Goal: Task Accomplishment & Management: Complete application form

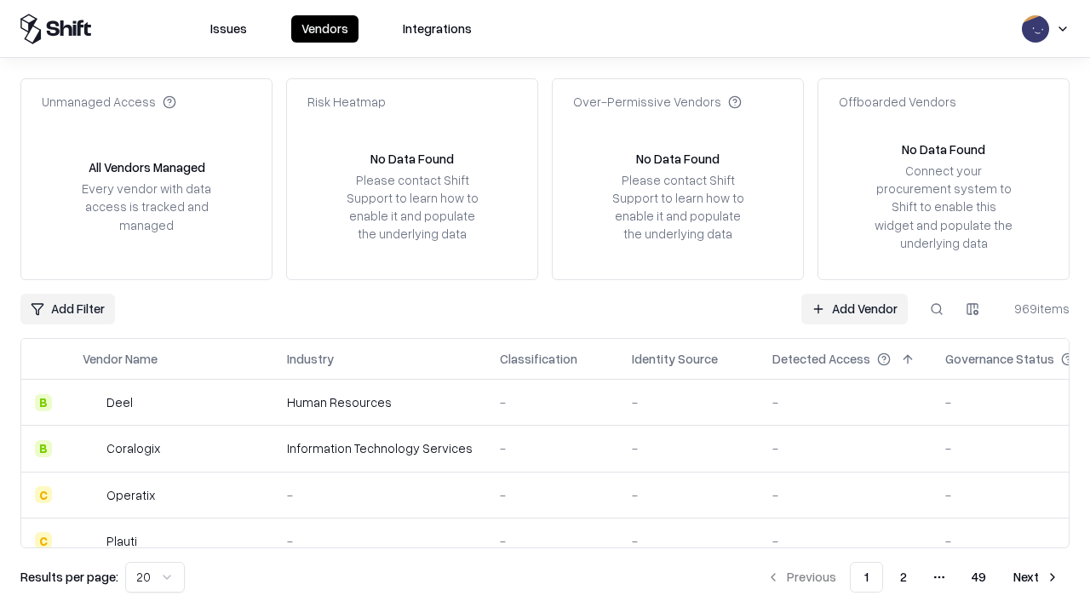
click at [854, 308] on link "Add Vendor" at bounding box center [854, 309] width 106 height 31
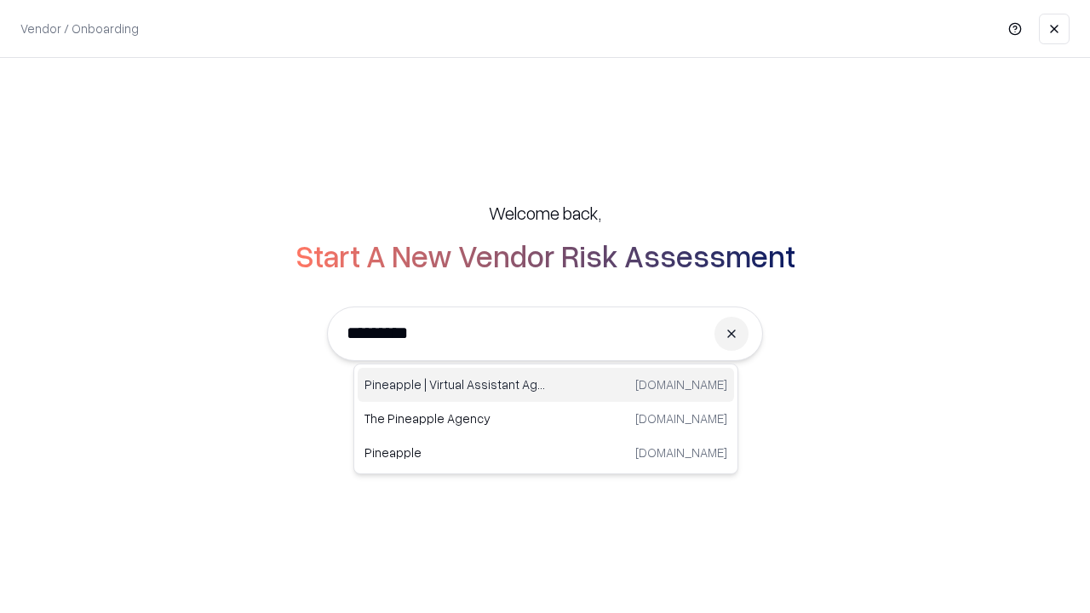
click at [546, 385] on div "Pineapple | Virtual Assistant Agency trypineapple.com" at bounding box center [546, 385] width 376 height 34
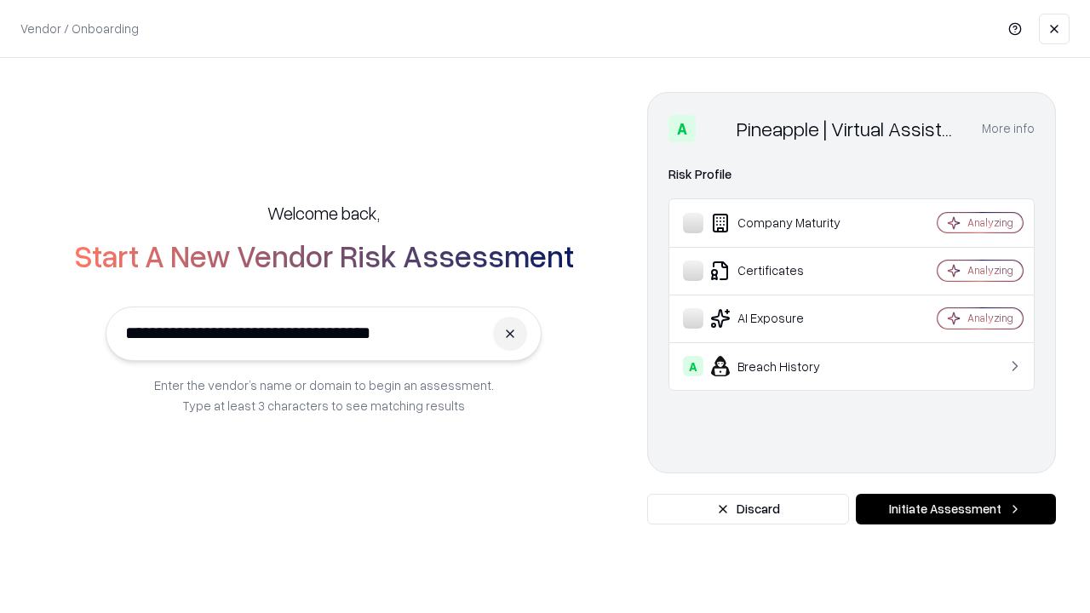
type input "**********"
click at [955, 509] on button "Initiate Assessment" at bounding box center [956, 509] width 200 height 31
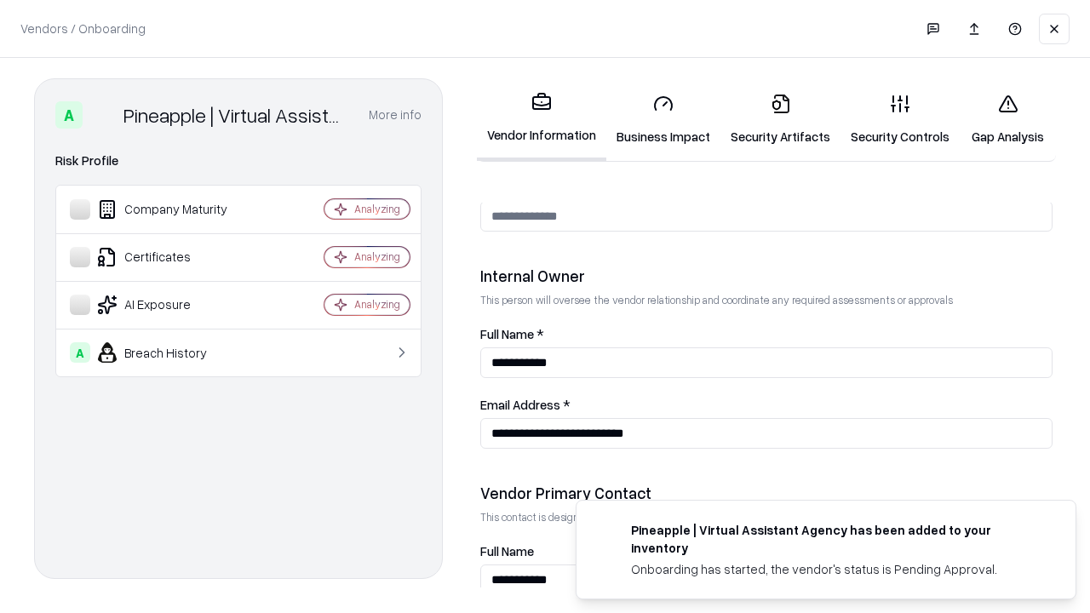
scroll to position [882, 0]
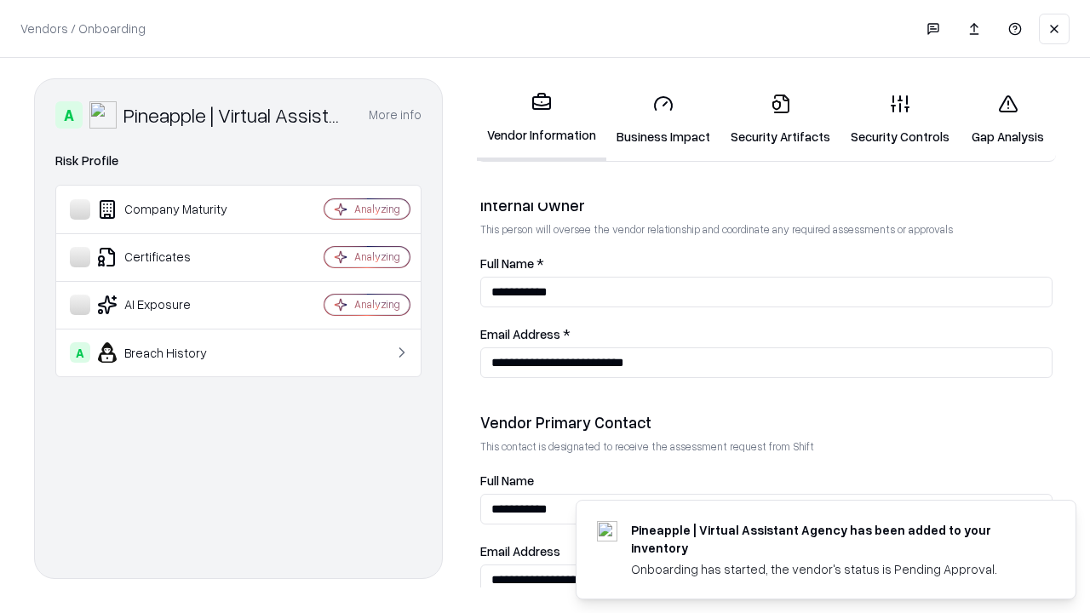
click at [780, 119] on link "Security Artifacts" at bounding box center [780, 119] width 120 height 79
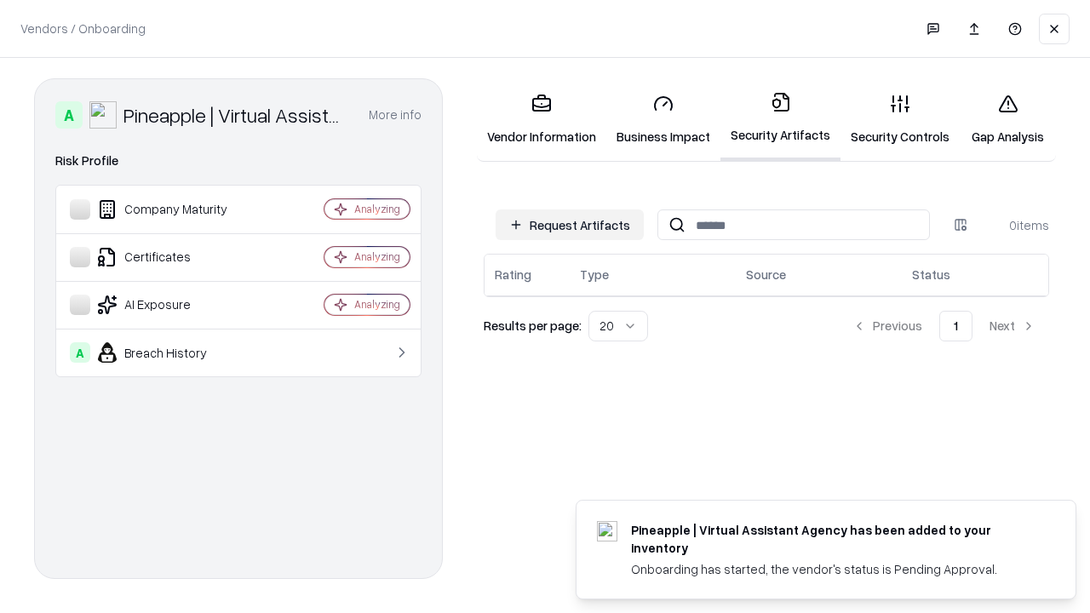
click at [569, 225] on button "Request Artifacts" at bounding box center [569, 224] width 148 height 31
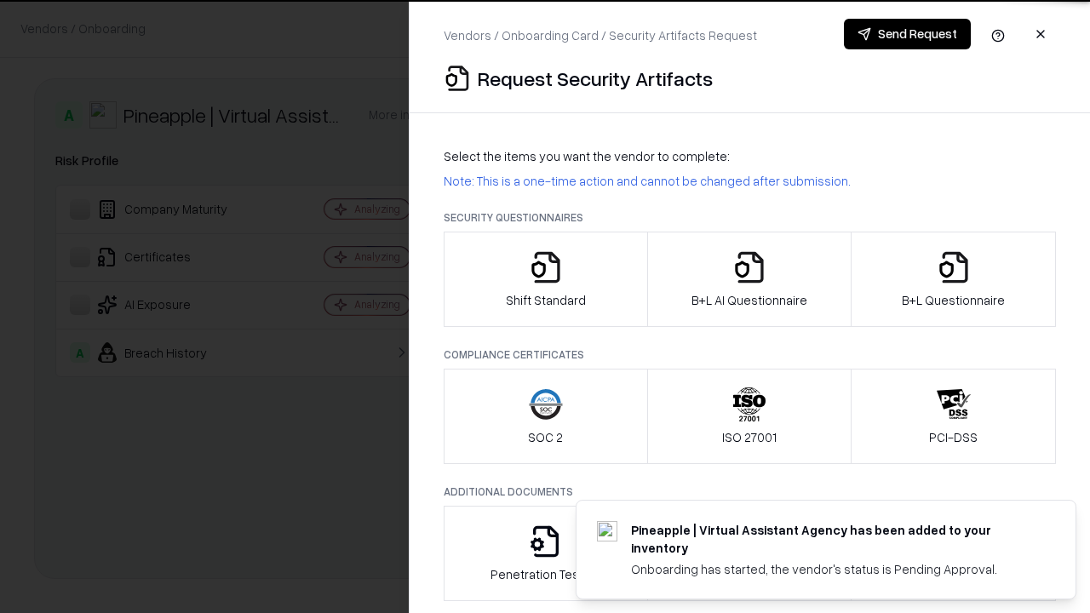
click at [953, 279] on icon "button" at bounding box center [953, 267] width 34 height 34
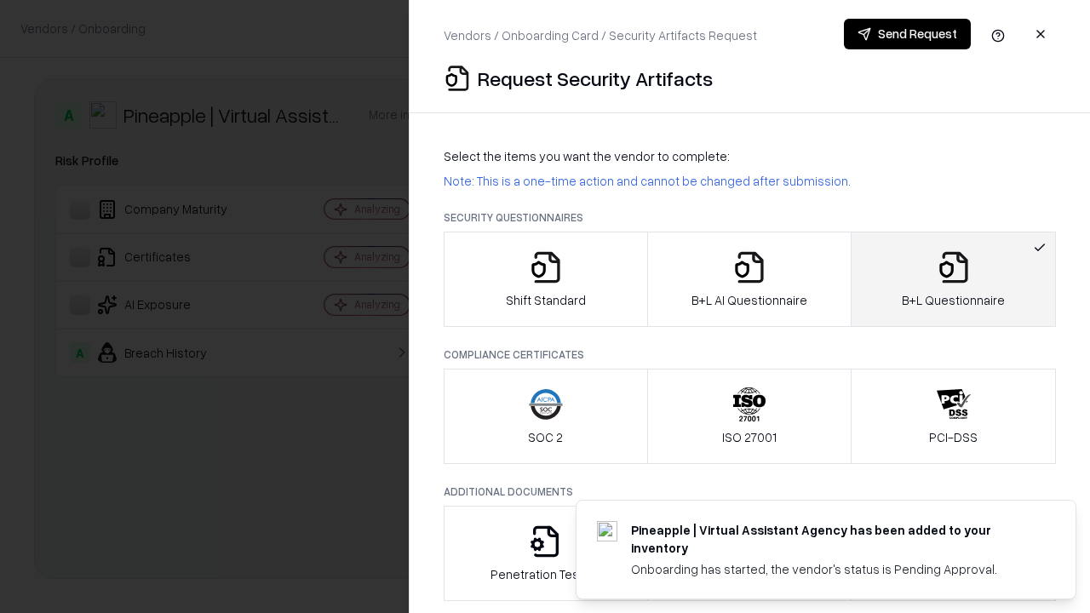
click at [748, 279] on icon "button" at bounding box center [749, 267] width 34 height 34
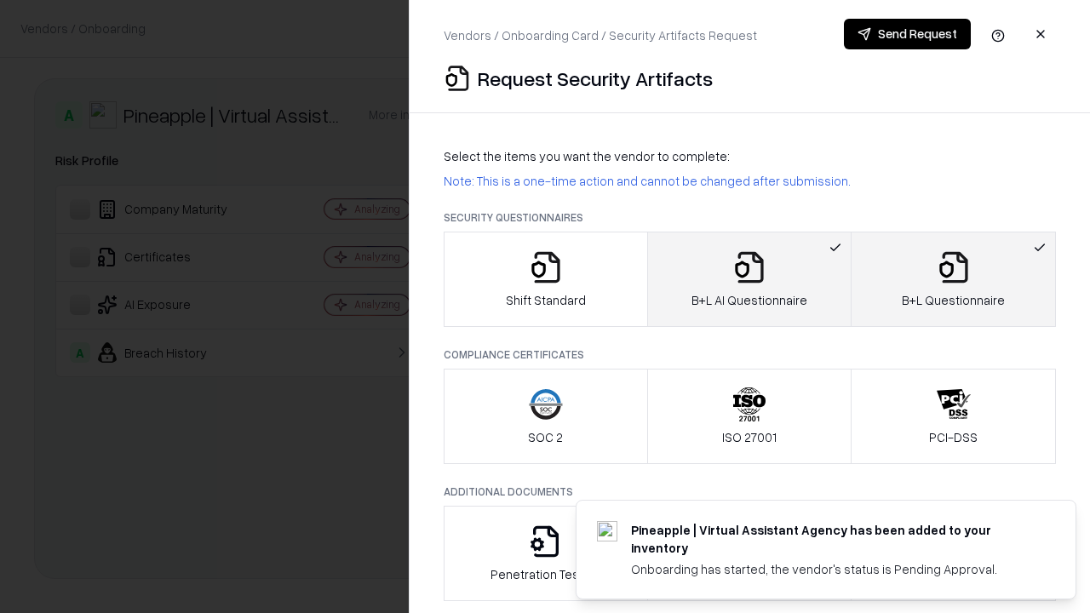
click at [907, 34] on button "Send Request" at bounding box center [907, 34] width 127 height 31
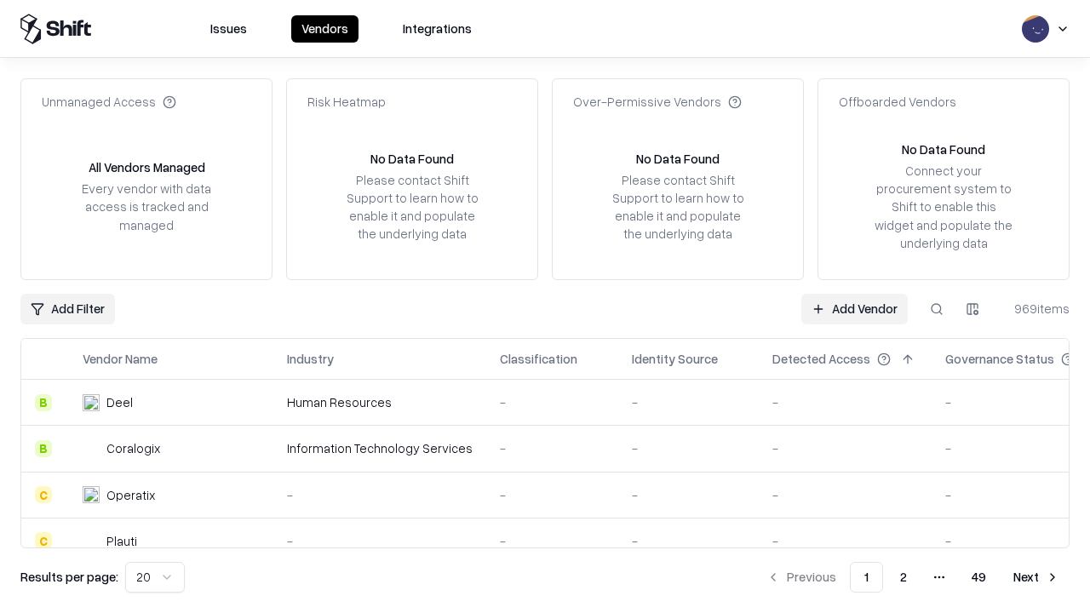
click at [936, 308] on button at bounding box center [936, 309] width 31 height 31
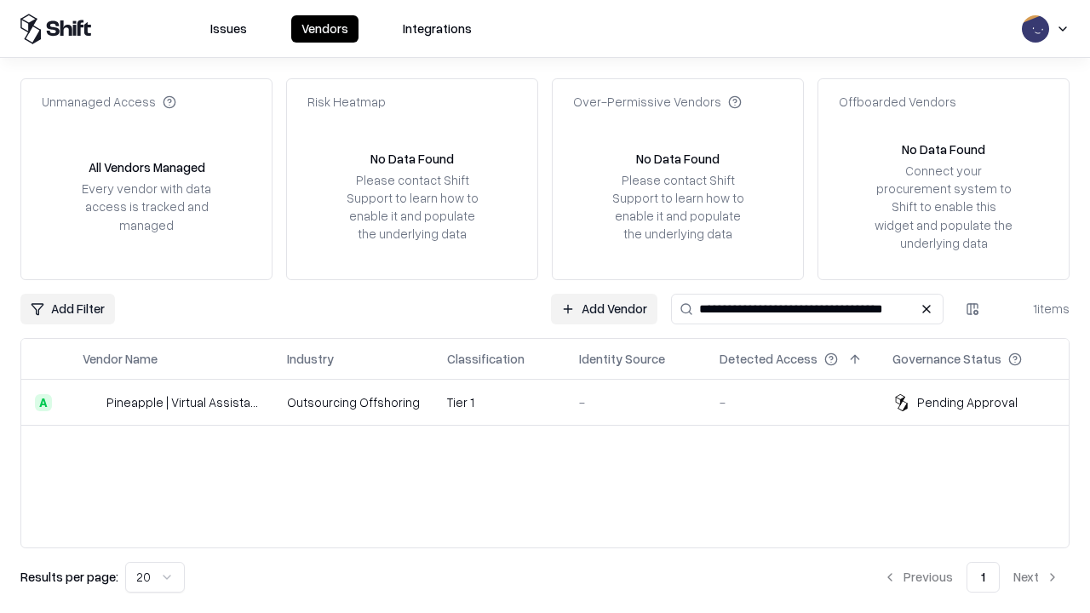
type input "**********"
click at [555, 402] on td "Tier 1" at bounding box center [499, 403] width 132 height 46
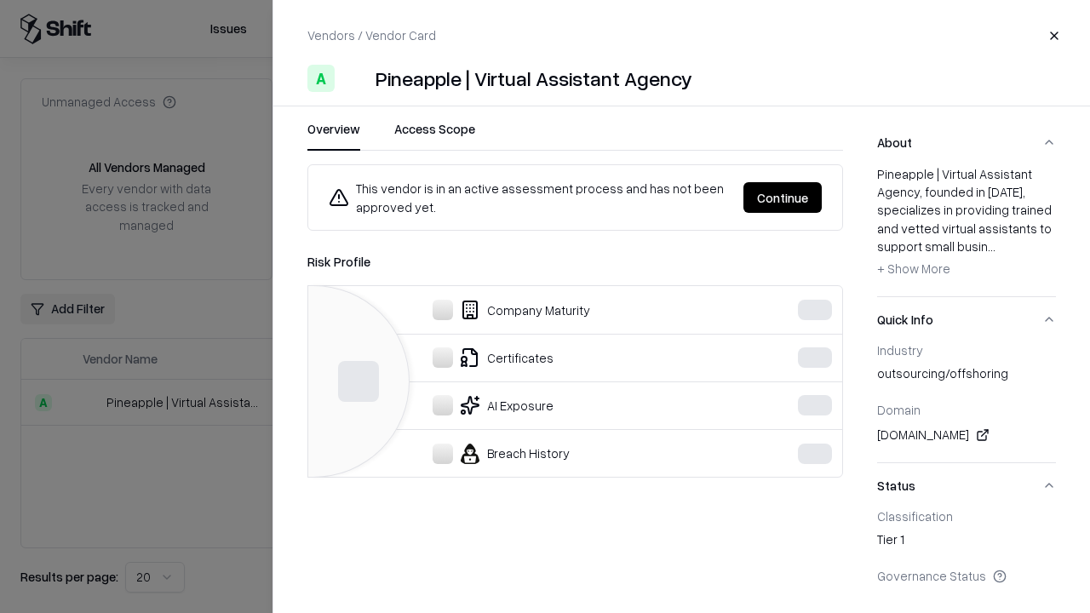
click at [782, 197] on button "Continue" at bounding box center [782, 197] width 78 height 31
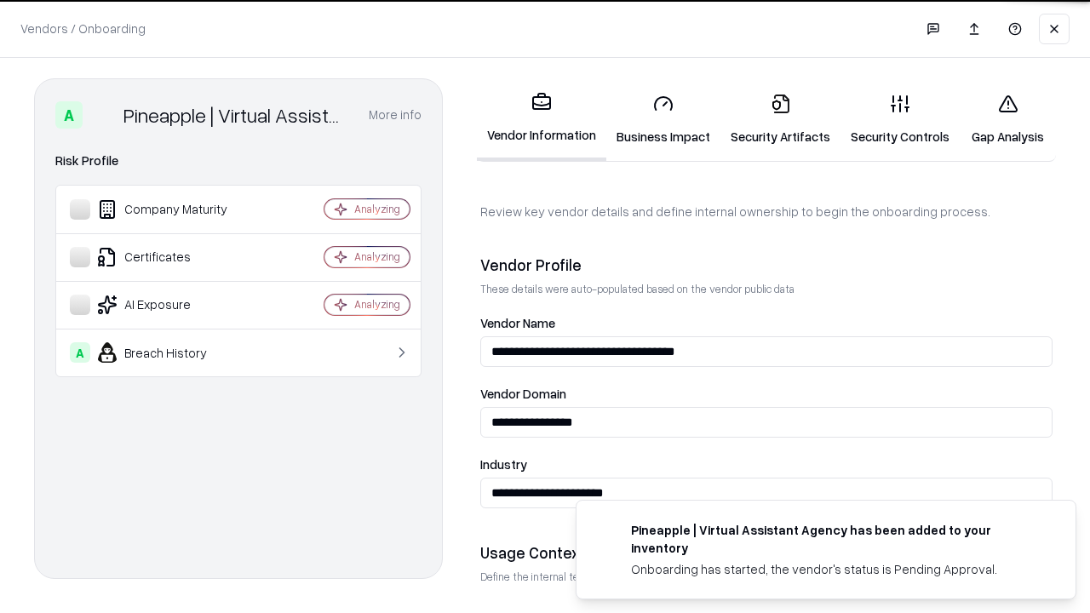
click at [780, 119] on link "Security Artifacts" at bounding box center [780, 119] width 120 height 79
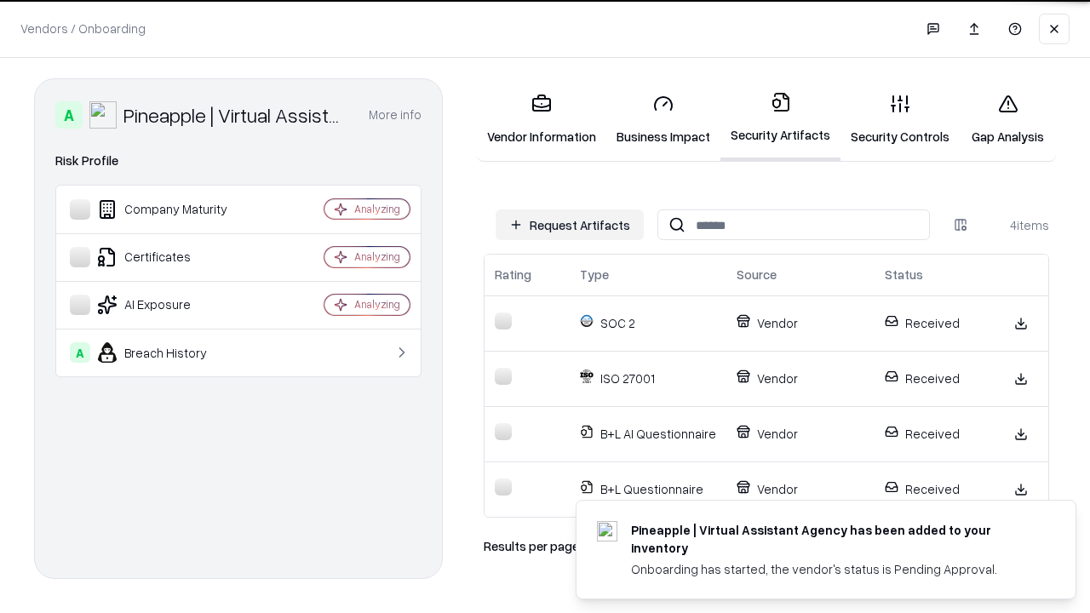
click at [1007, 119] on link "Gap Analysis" at bounding box center [1007, 119] width 96 height 79
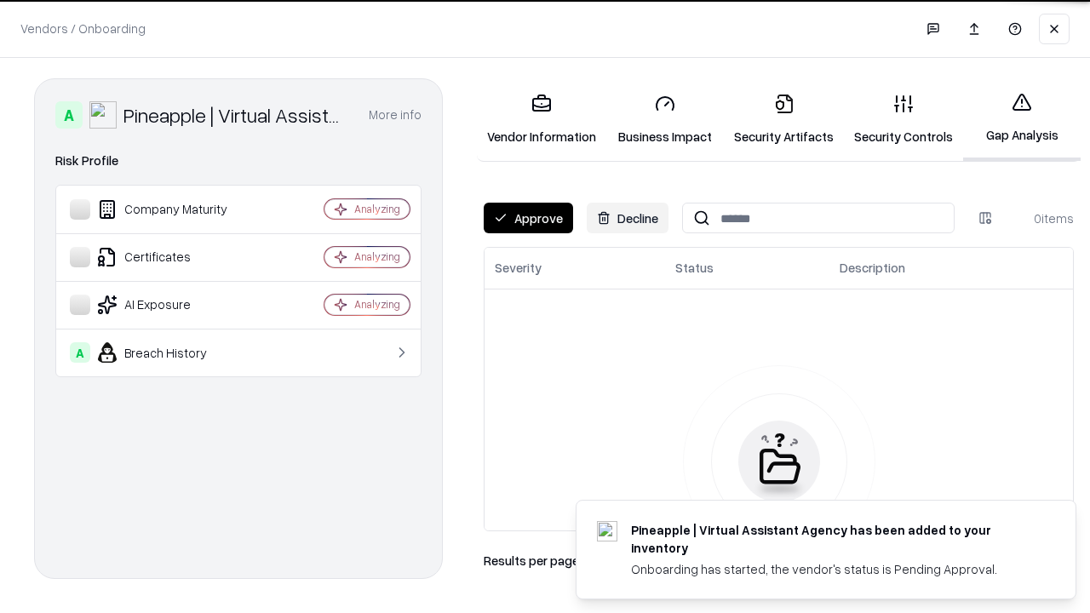
click at [528, 218] on button "Approve" at bounding box center [528, 218] width 89 height 31
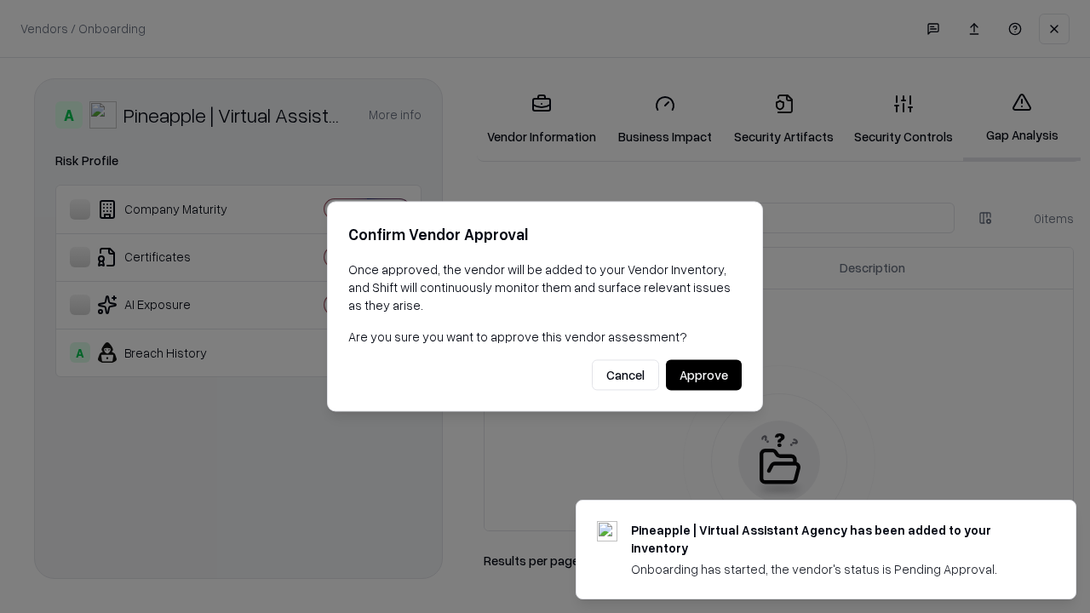
click at [703, 375] on button "Approve" at bounding box center [704, 375] width 76 height 31
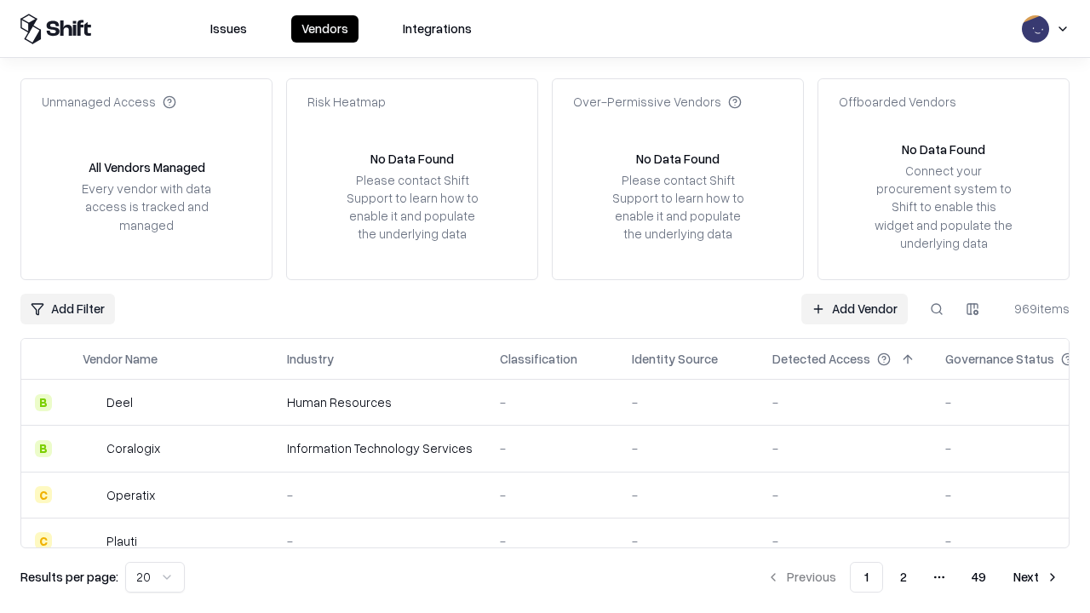
type input "**********"
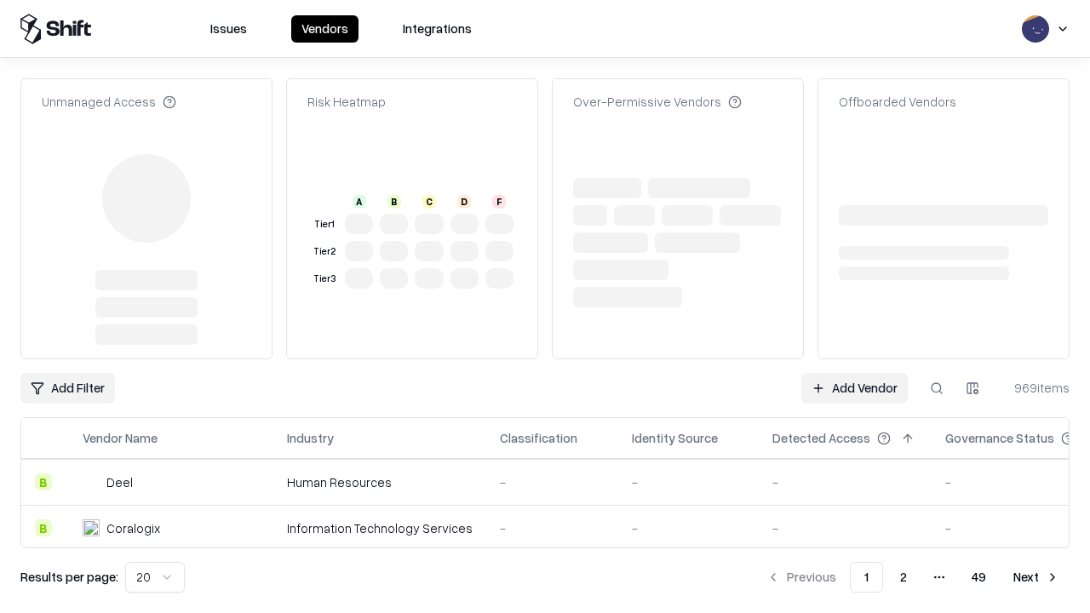
click at [854, 373] on link "Add Vendor" at bounding box center [854, 388] width 106 height 31
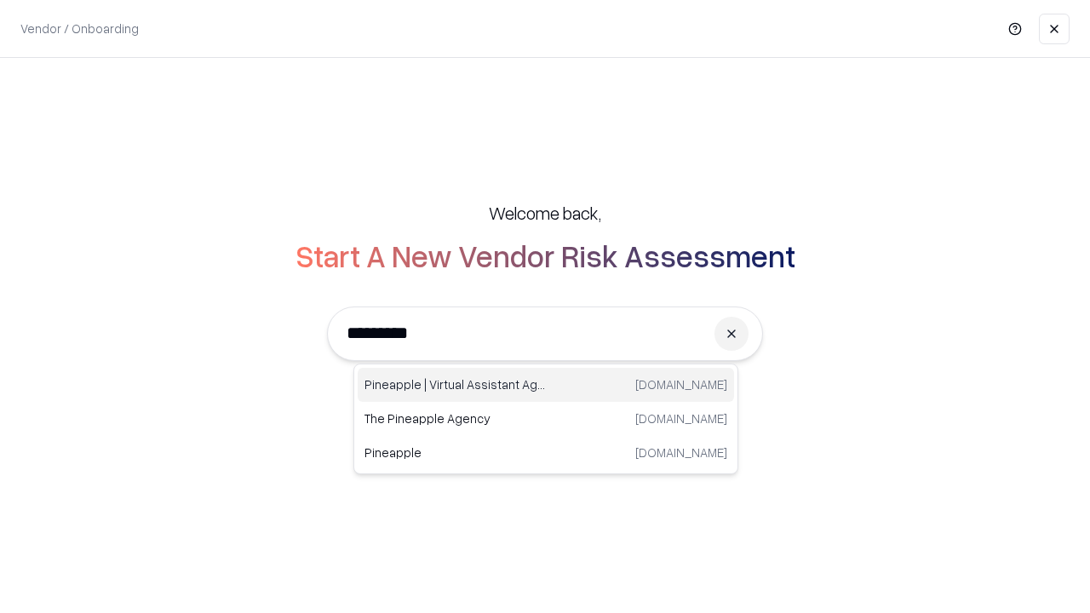
click at [546, 385] on div "Pineapple | Virtual Assistant Agency [DOMAIN_NAME]" at bounding box center [546, 385] width 376 height 34
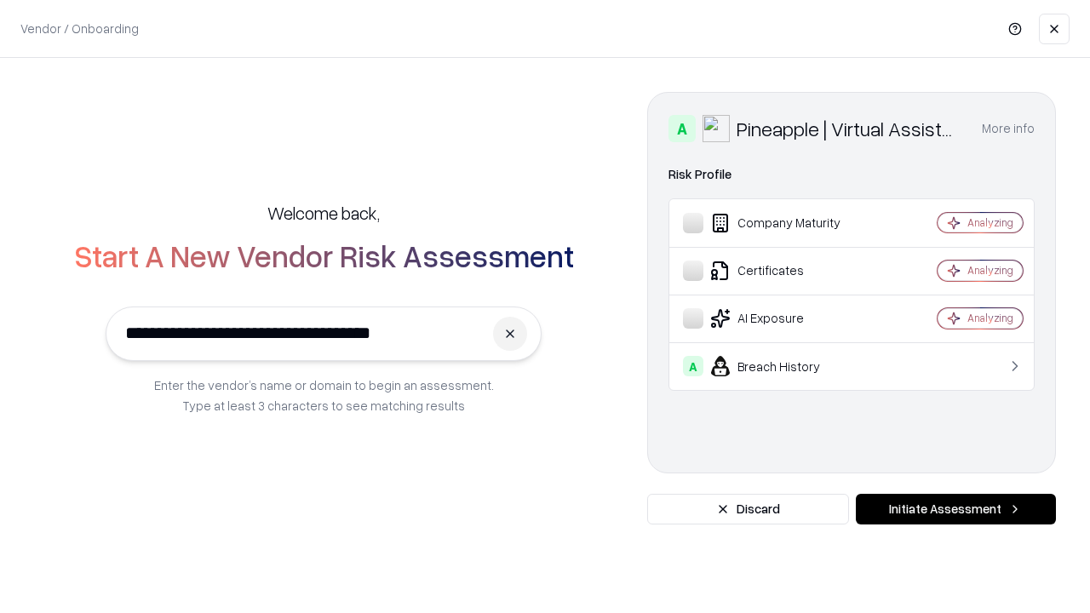
type input "**********"
click at [955, 509] on button "Initiate Assessment" at bounding box center [956, 509] width 200 height 31
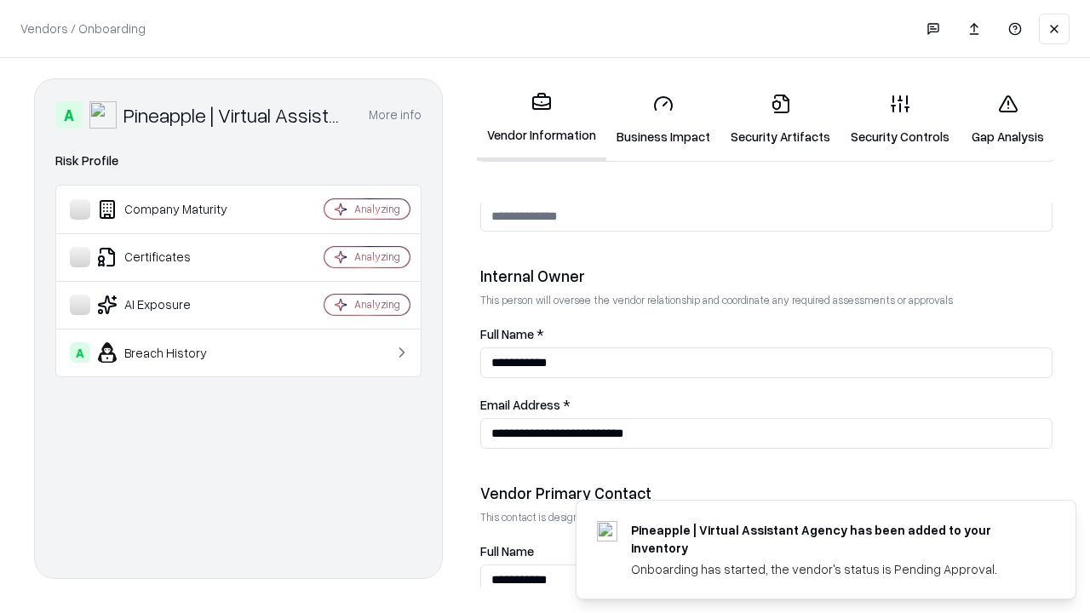
scroll to position [882, 0]
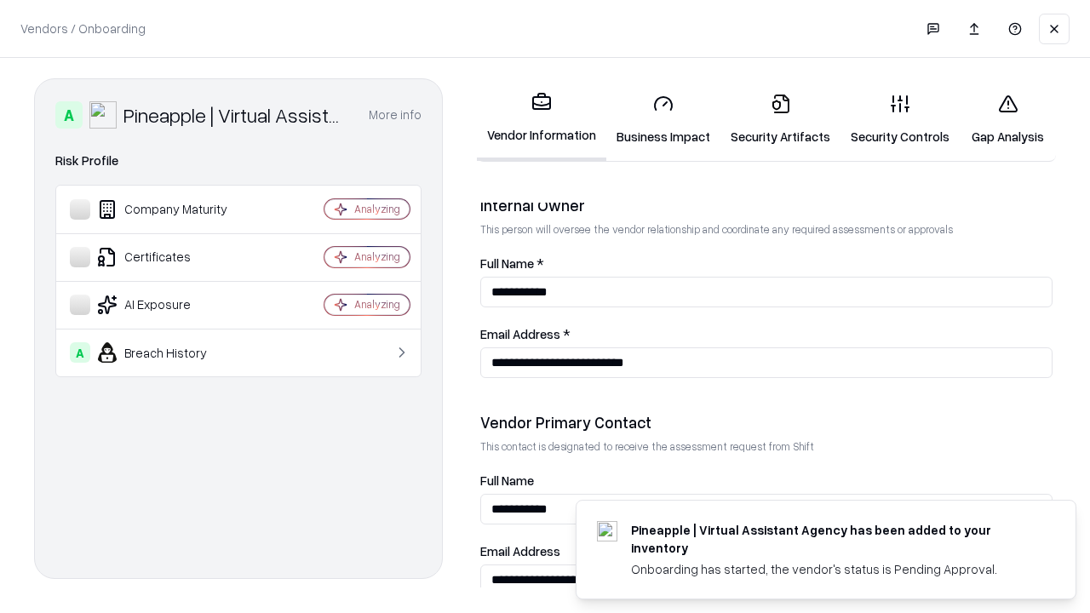
click at [1007, 119] on link "Gap Analysis" at bounding box center [1007, 119] width 96 height 79
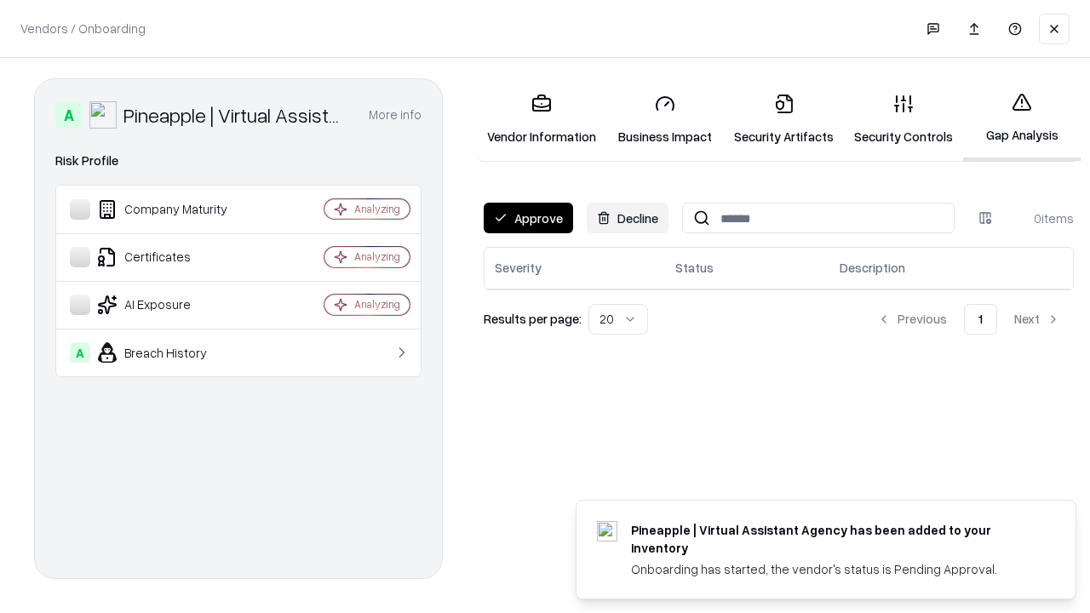
click at [528, 218] on button "Approve" at bounding box center [528, 218] width 89 height 31
